Goal: Transaction & Acquisition: Purchase product/service

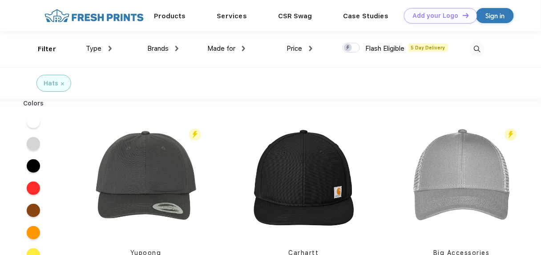
click at [308, 46] on div "Price" at bounding box center [299, 49] width 25 height 10
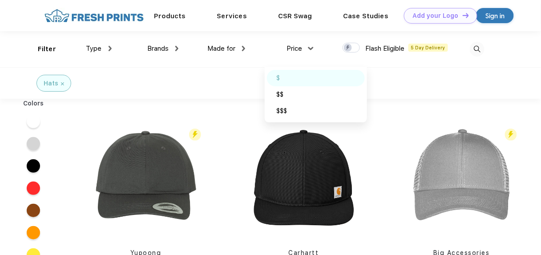
click at [281, 76] on div "$" at bounding box center [316, 78] width 98 height 16
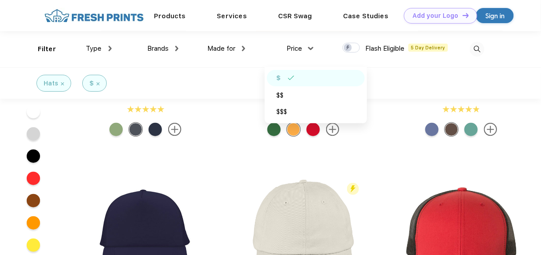
scroll to position [36, 0]
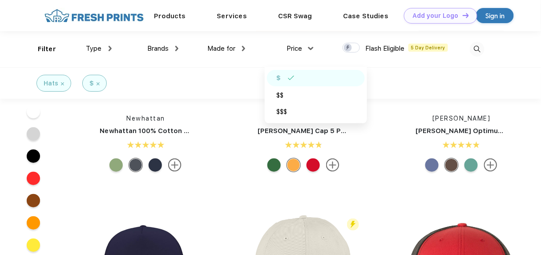
click at [314, 77] on div "$" at bounding box center [316, 78] width 98 height 16
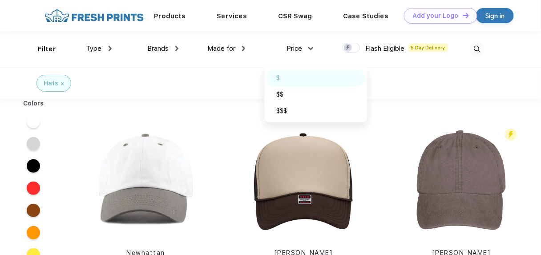
click at [314, 77] on div "$" at bounding box center [316, 78] width 98 height 16
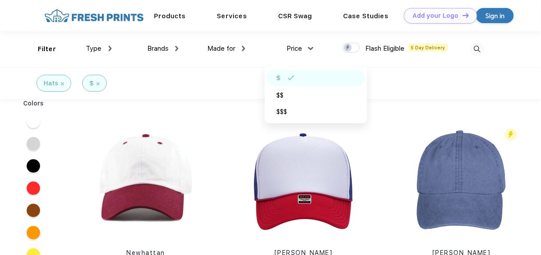
click at [249, 81] on div "Hats $" at bounding box center [270, 83] width 541 height 32
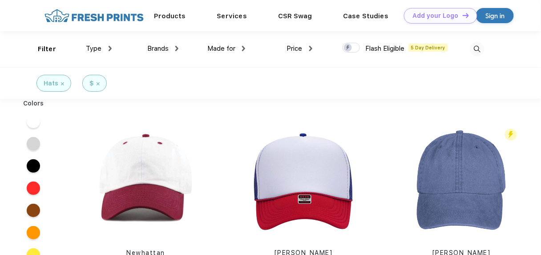
click at [235, 48] on span "Made for" at bounding box center [221, 49] width 28 height 8
click at [243, 46] on img at bounding box center [243, 48] width 3 height 5
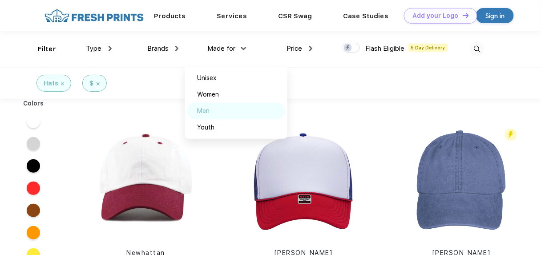
click at [207, 109] on div "Men" at bounding box center [203, 110] width 12 height 9
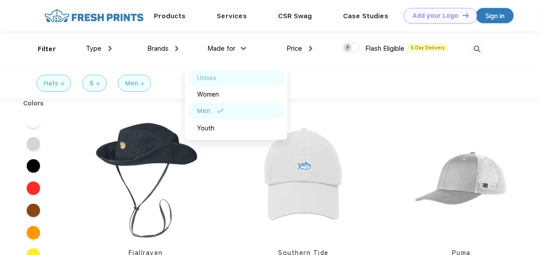
click at [216, 80] on div "Unisex" at bounding box center [206, 77] width 19 height 9
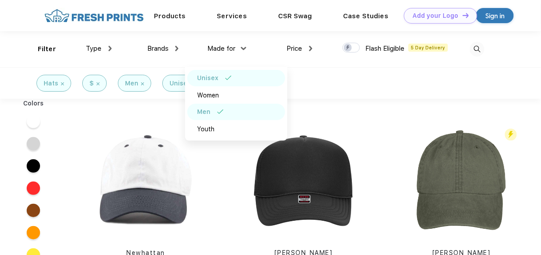
click at [161, 58] on div "Brands Most Popular Brands Moleskine Hydroflask Marine Layer S'well [PERSON_NAM…" at bounding box center [145, 49] width 67 height 36
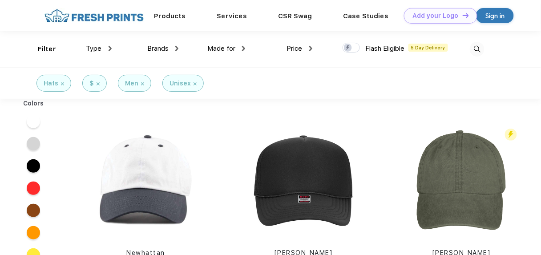
scroll to position [36, 0]
